Goal: Task Accomplishment & Management: Complete application form

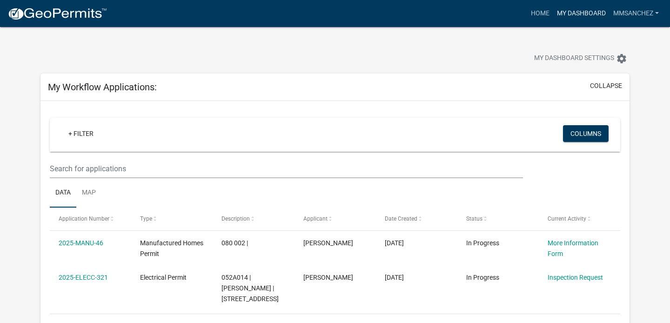
click at [573, 16] on link "My Dashboard" at bounding box center [582, 14] width 56 height 18
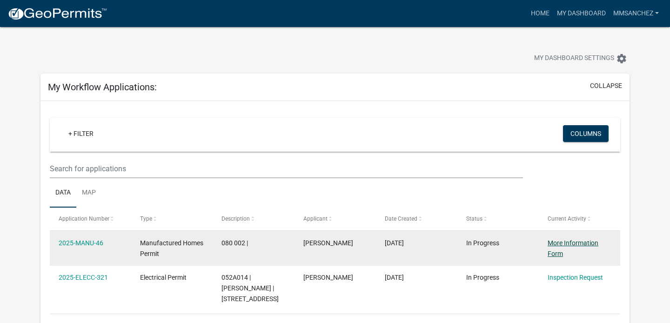
click at [559, 251] on link "More Information Form" at bounding box center [573, 248] width 51 height 18
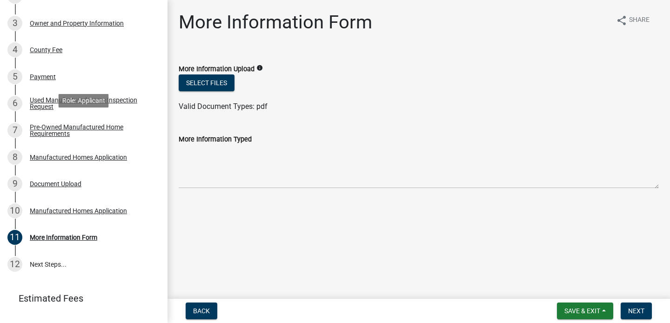
scroll to position [200, 0]
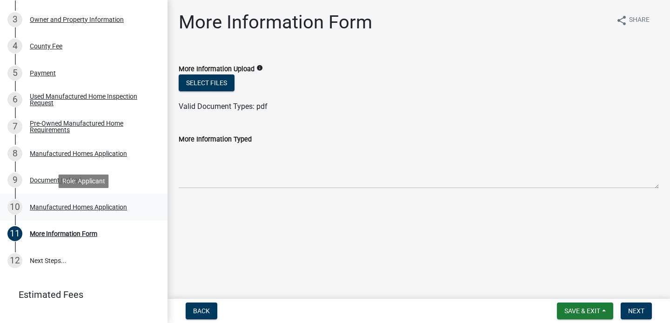
click at [49, 204] on div "Manufactured Homes Application" at bounding box center [78, 207] width 97 height 7
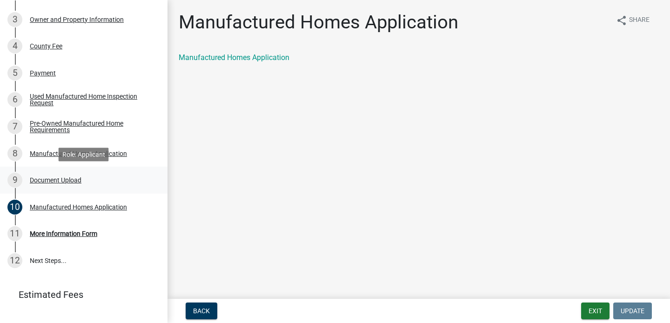
click at [48, 179] on div "Document Upload" at bounding box center [56, 180] width 52 height 7
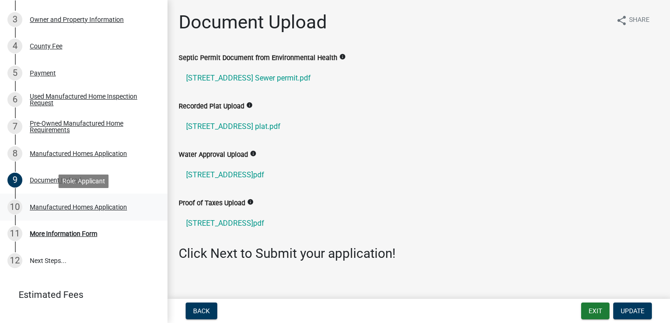
click at [62, 211] on div "10 Manufactured Homes Application" at bounding box center [79, 207] width 145 height 15
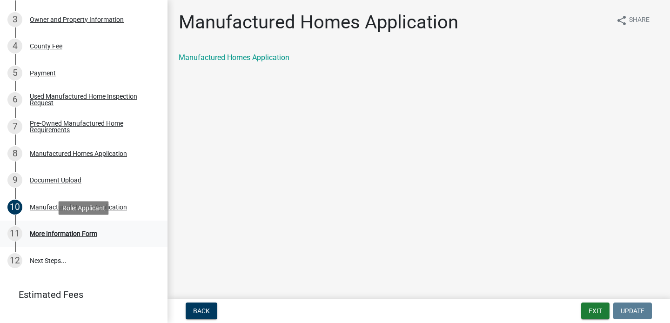
click at [65, 237] on div "More Information Form" at bounding box center [64, 233] width 68 height 7
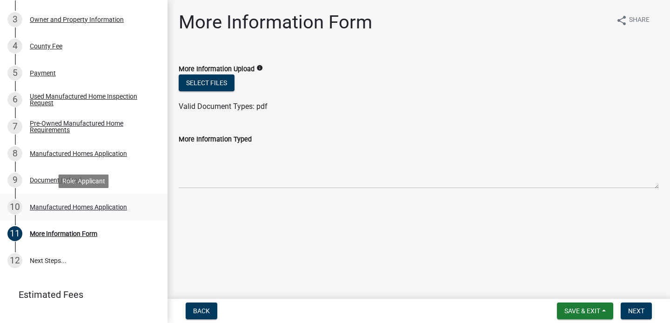
click at [50, 207] on div "Manufactured Homes Application" at bounding box center [78, 207] width 97 height 7
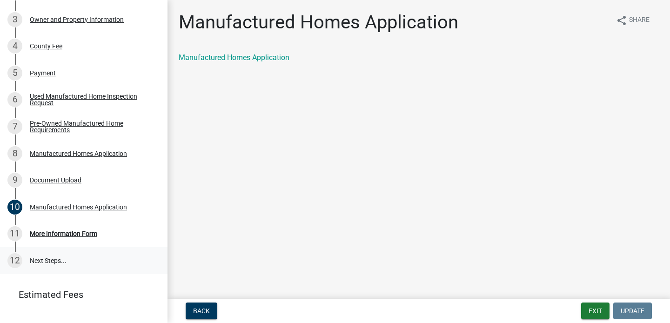
click at [43, 258] on link "12 Next Steps..." at bounding box center [84, 260] width 168 height 27
click at [48, 264] on link "12 Next Steps..." at bounding box center [84, 260] width 168 height 27
click at [61, 236] on div "More Information Form" at bounding box center [64, 233] width 68 height 7
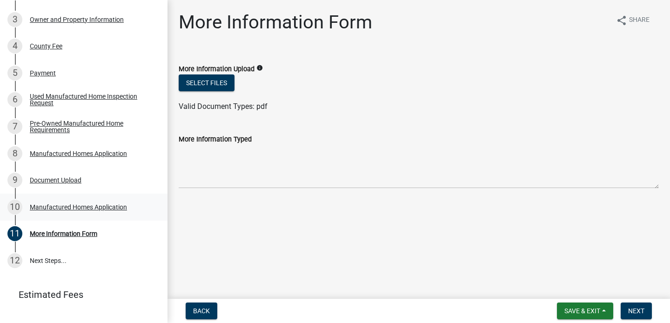
click at [79, 207] on div "Manufactured Homes Application" at bounding box center [78, 207] width 97 height 7
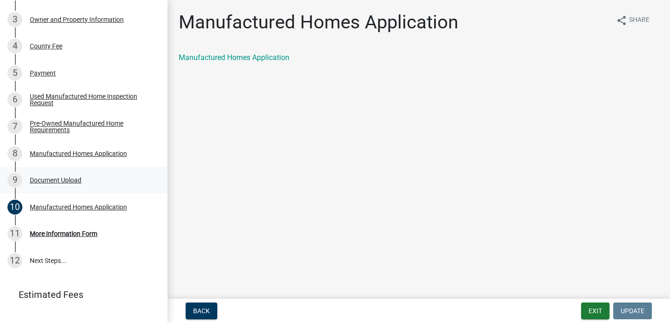
click at [73, 184] on div "9 Document Upload" at bounding box center [79, 180] width 145 height 15
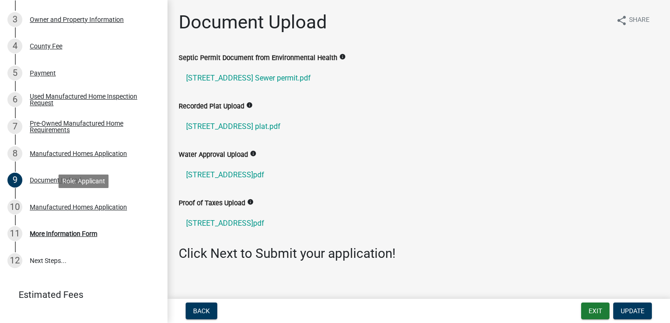
click at [81, 211] on div "10 Manufactured Homes Application" at bounding box center [79, 207] width 145 height 15
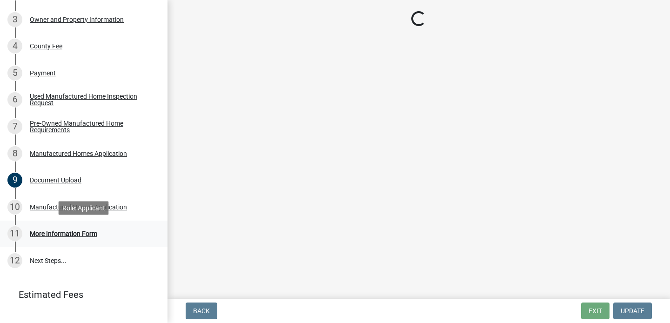
click at [75, 237] on div "11 More Information Form" at bounding box center [79, 233] width 145 height 15
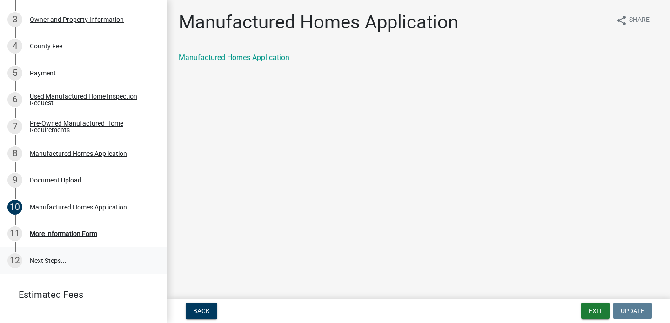
click at [32, 271] on link "12 Next Steps..." at bounding box center [84, 260] width 168 height 27
click at [35, 270] on link "12 Next Steps..." at bounding box center [84, 260] width 168 height 27
click at [228, 56] on link "Manufactured Homes Application" at bounding box center [234, 57] width 111 height 9
click at [39, 258] on link "12 Next Steps..." at bounding box center [84, 260] width 168 height 27
click at [55, 181] on div "Document Upload" at bounding box center [56, 180] width 52 height 7
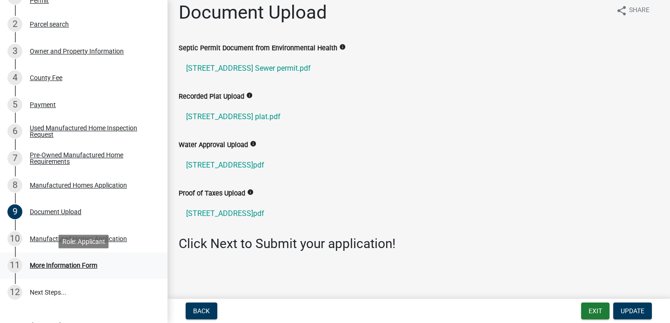
scroll to position [165, 0]
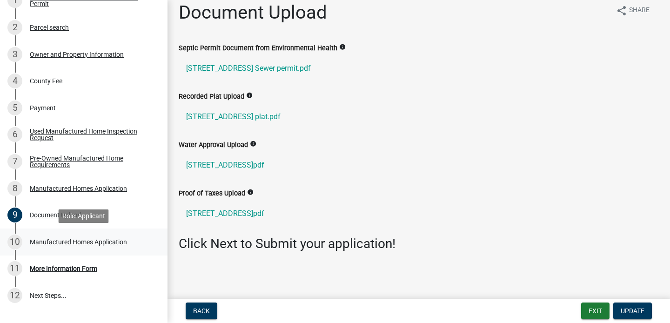
click at [62, 239] on div "Manufactured Homes Application" at bounding box center [78, 242] width 97 height 7
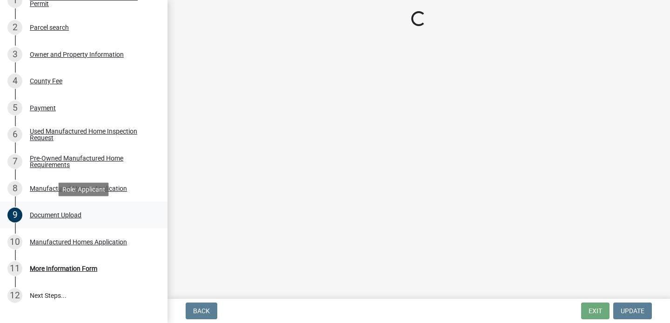
click at [56, 217] on div "Document Upload" at bounding box center [56, 215] width 52 height 7
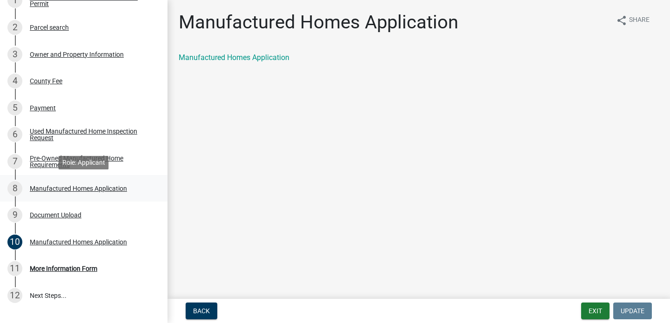
click at [34, 196] on link "8 Manufactured Homes Application" at bounding box center [84, 188] width 168 height 27
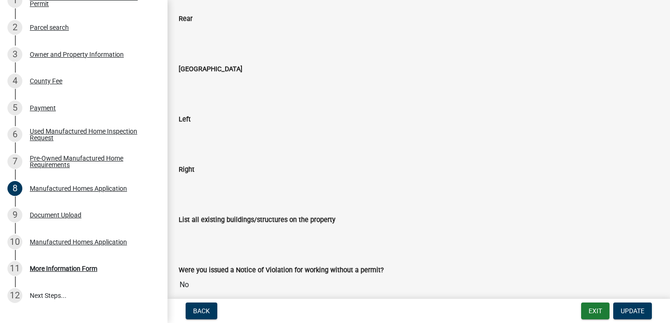
scroll to position [1334, 0]
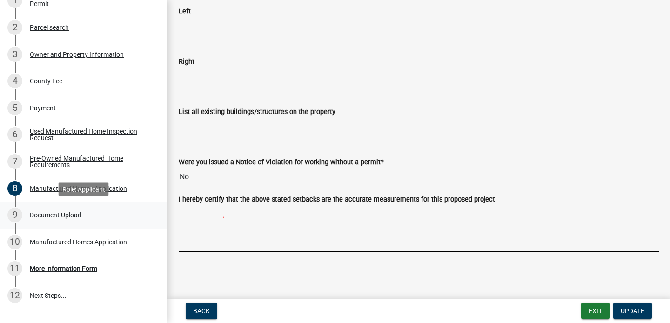
click at [42, 214] on div "Document Upload" at bounding box center [56, 215] width 52 height 7
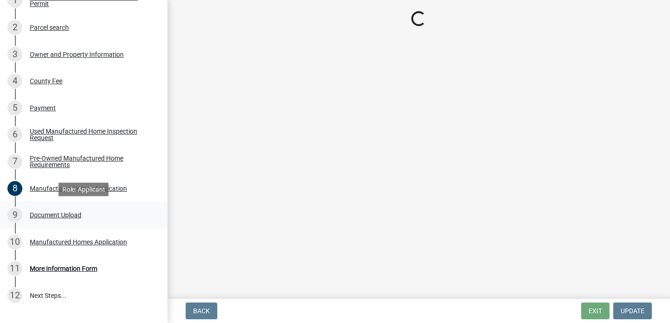
scroll to position [0, 0]
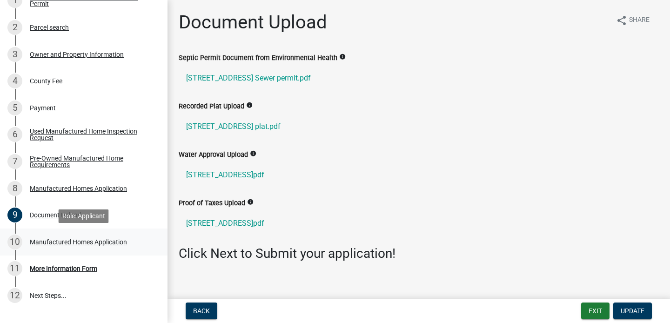
click at [54, 245] on div "Manufactured Homes Application" at bounding box center [78, 242] width 97 height 7
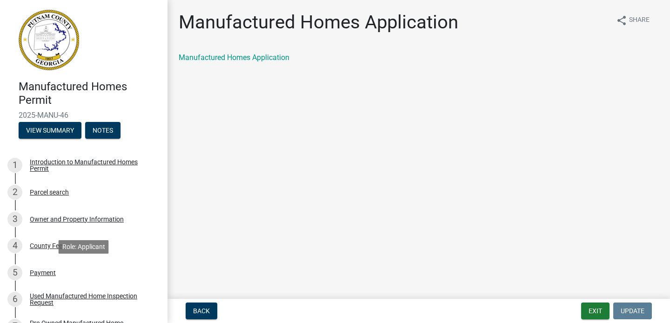
scroll to position [237, 0]
